Goal: Transaction & Acquisition: Subscribe to service/newsletter

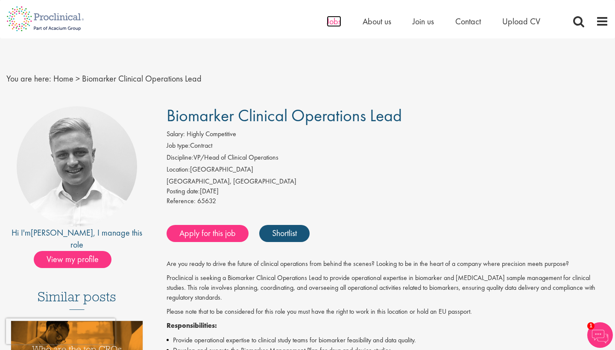
click at [337, 23] on span "Jobs" at bounding box center [334, 21] width 15 height 11
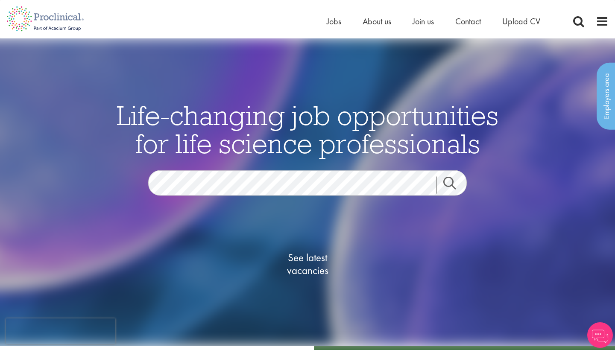
click at [450, 186] on link "Search" at bounding box center [454, 185] width 37 height 17
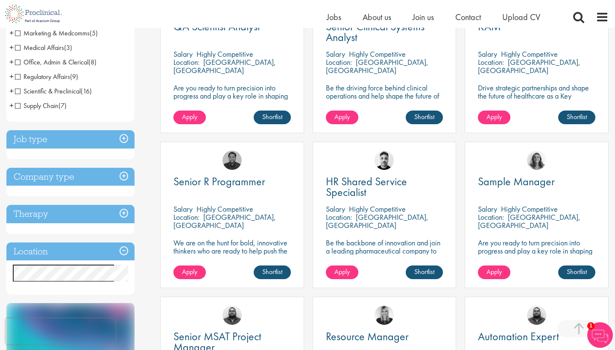
scroll to position [207, 0]
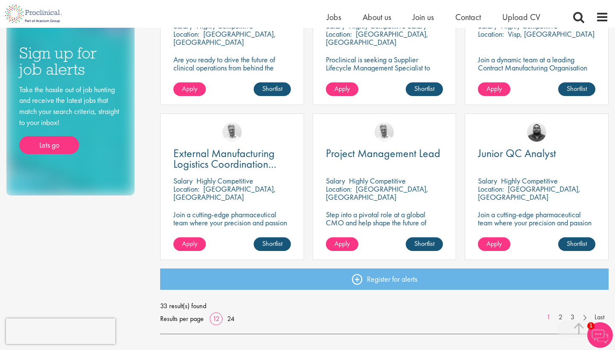
scroll to position [545, 0]
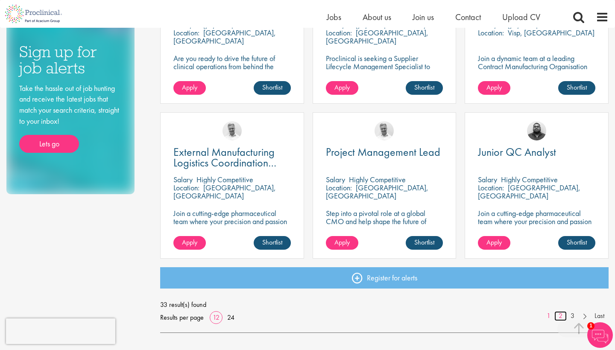
click at [562, 313] on link "2" at bounding box center [560, 316] width 12 height 10
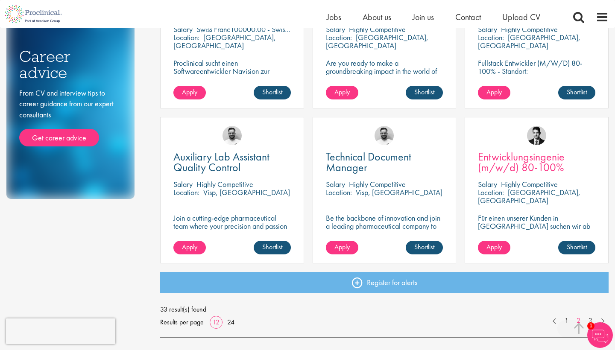
scroll to position [542, 0]
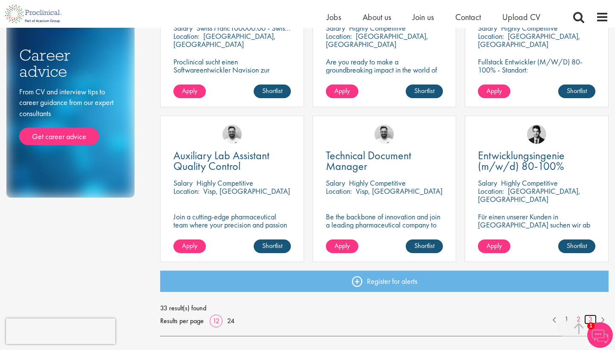
click at [586, 319] on link "3" at bounding box center [590, 320] width 12 height 10
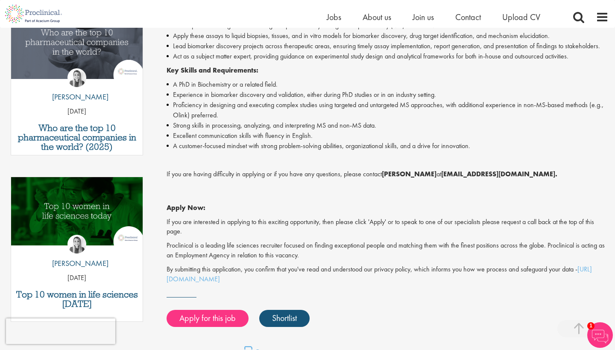
scroll to position [300, 0]
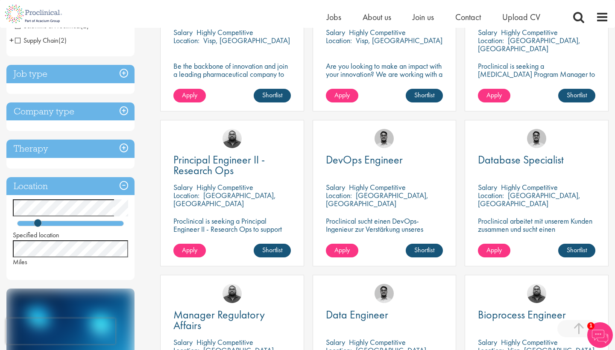
scroll to position [228, 0]
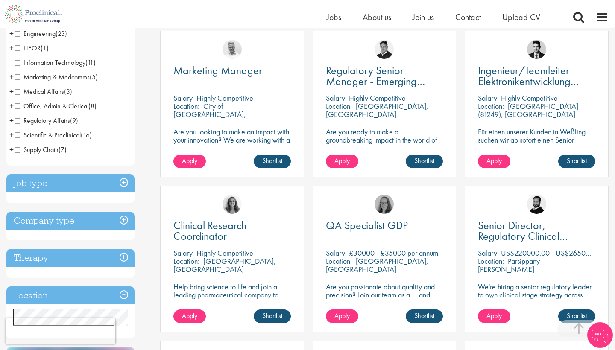
scroll to position [214, 0]
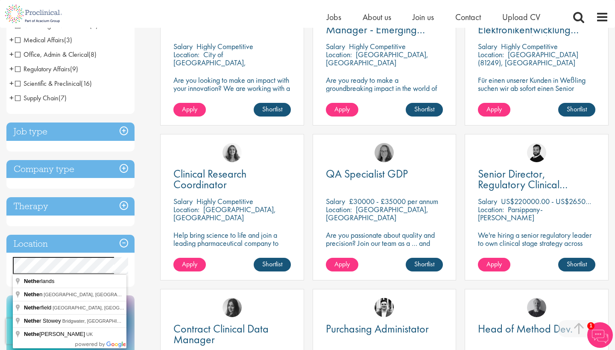
drag, startPoint x: 38, startPoint y: 279, endPoint x: 48, endPoint y: 283, distance: 10.9
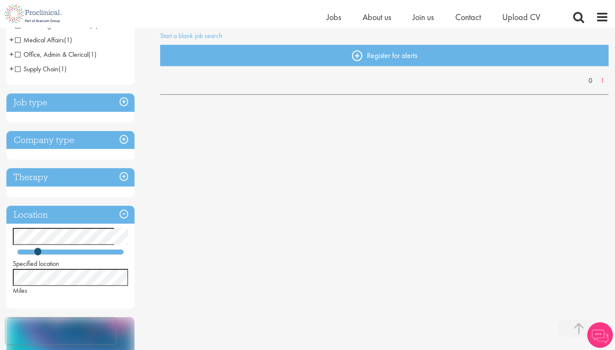
scroll to position [174, 0]
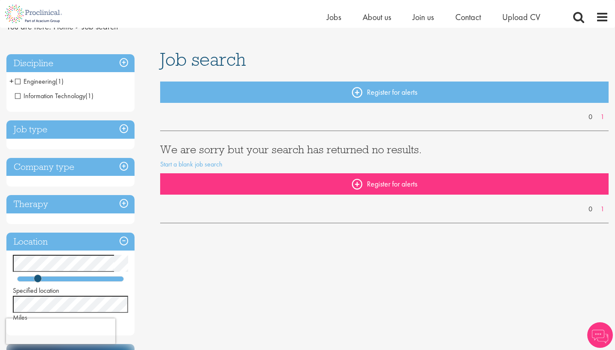
scroll to position [41, 0]
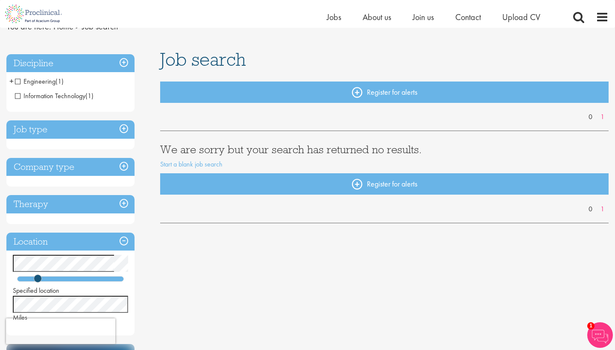
click at [19, 82] on span "Engineering" at bounding box center [35, 81] width 41 height 9
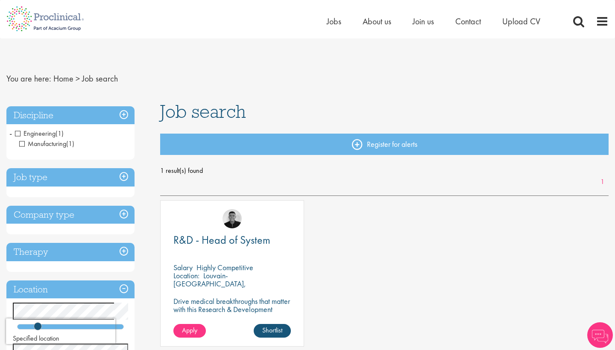
click at [18, 132] on span "Engineering" at bounding box center [35, 133] width 41 height 9
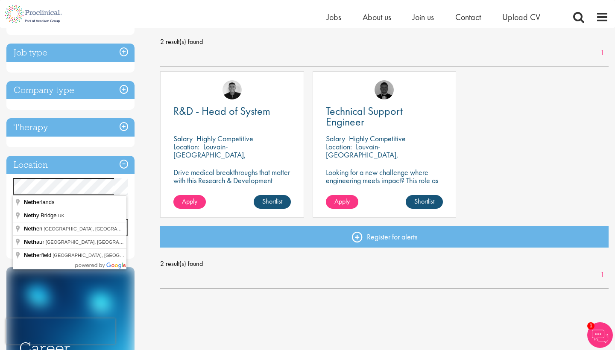
drag, startPoint x: 37, startPoint y: 201, endPoint x: 48, endPoint y: 203, distance: 11.3
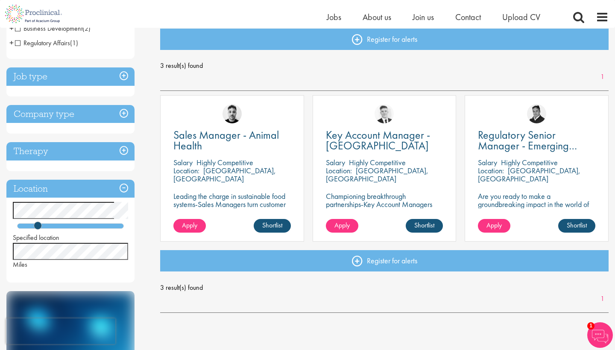
scroll to position [94, 0]
click at [521, 133] on span "Regulatory Senior Manager - Emerging Markets" at bounding box center [527, 146] width 99 height 36
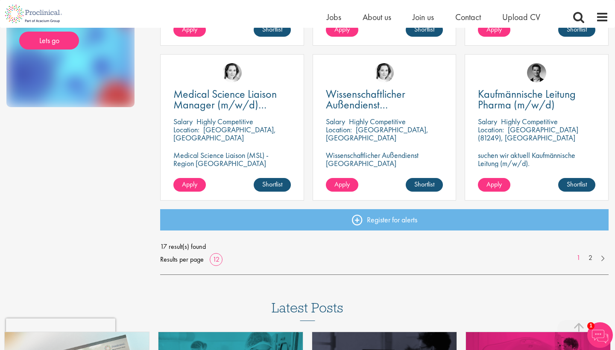
scroll to position [603, 0]
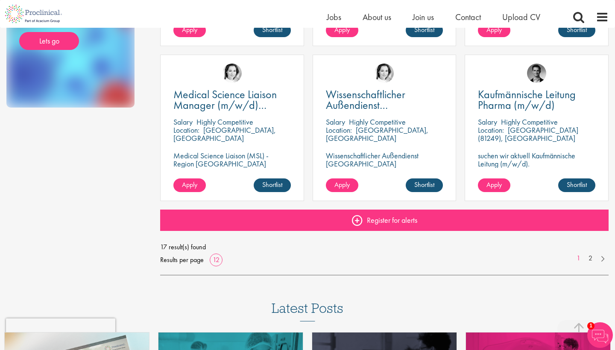
click at [362, 221] on link "Register for alerts" at bounding box center [384, 220] width 448 height 21
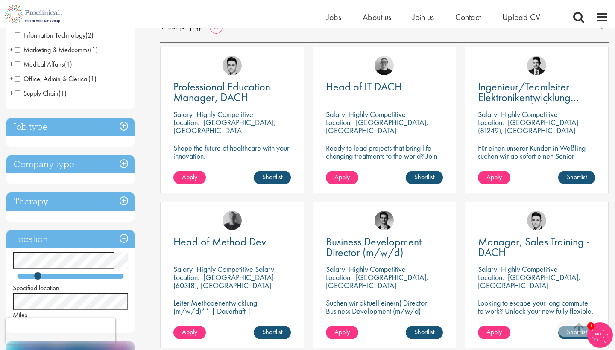
scroll to position [139, 0]
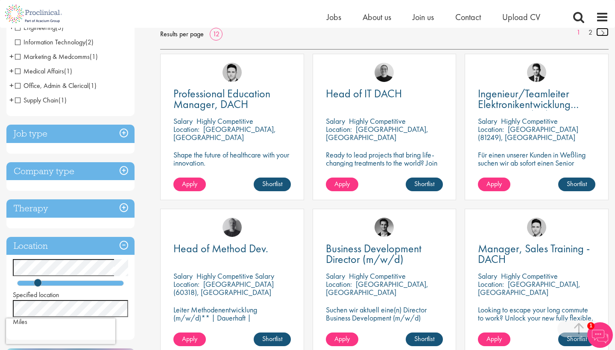
click at [600, 31] on link at bounding box center [602, 32] width 12 height 9
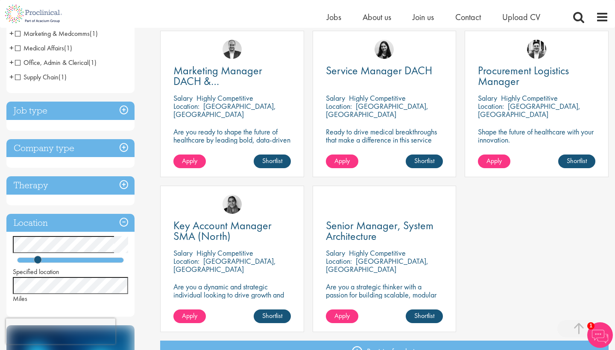
scroll to position [164, 0]
